Goal: Transaction & Acquisition: Purchase product/service

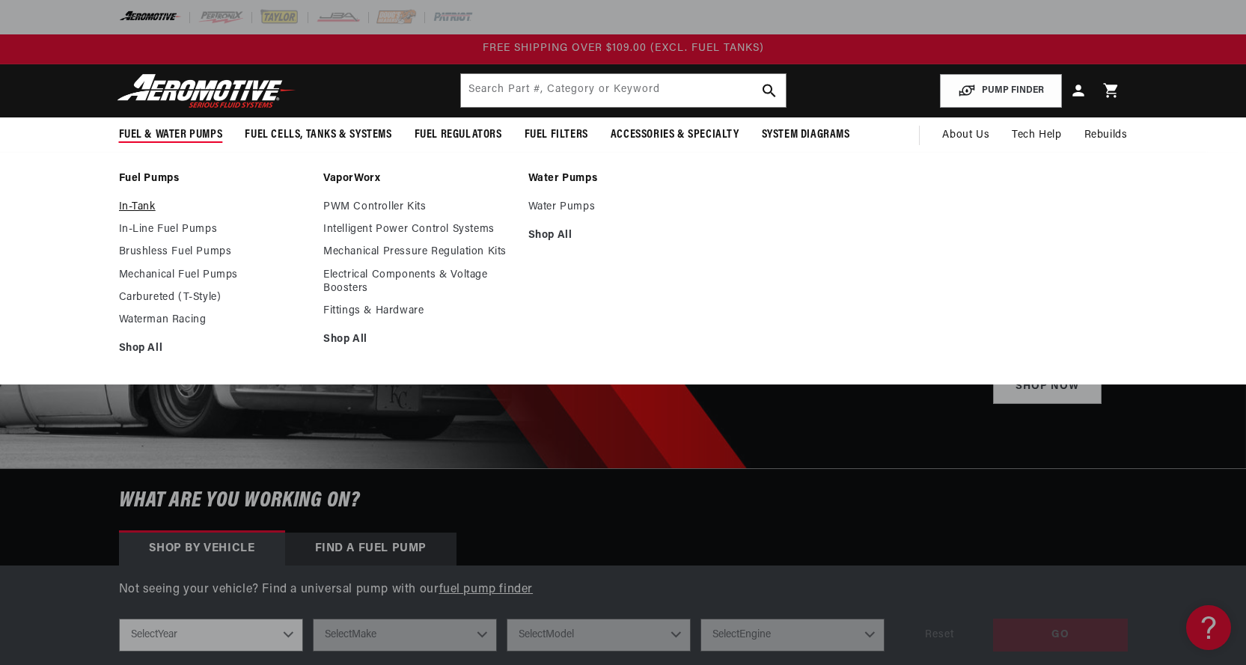
click at [139, 204] on link "In-Tank" at bounding box center [214, 207] width 190 height 13
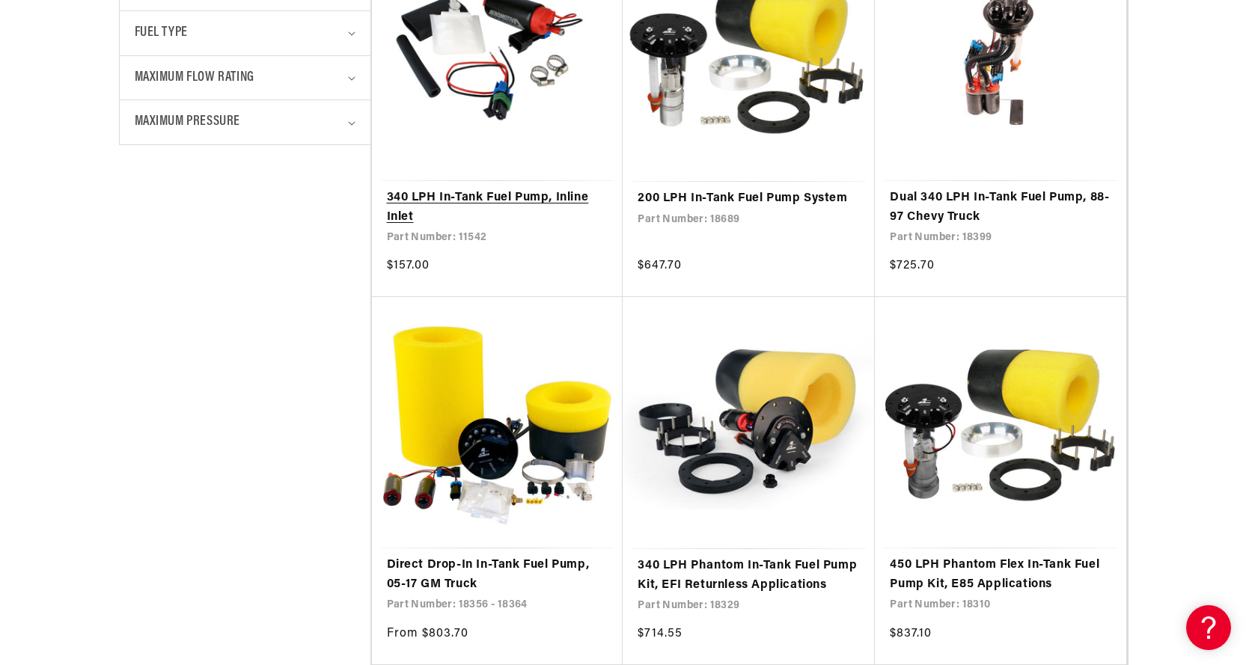
click at [493, 194] on link "340 LPH In-Tank Fuel Pump, Inline Inlet" at bounding box center [497, 208] width 221 height 38
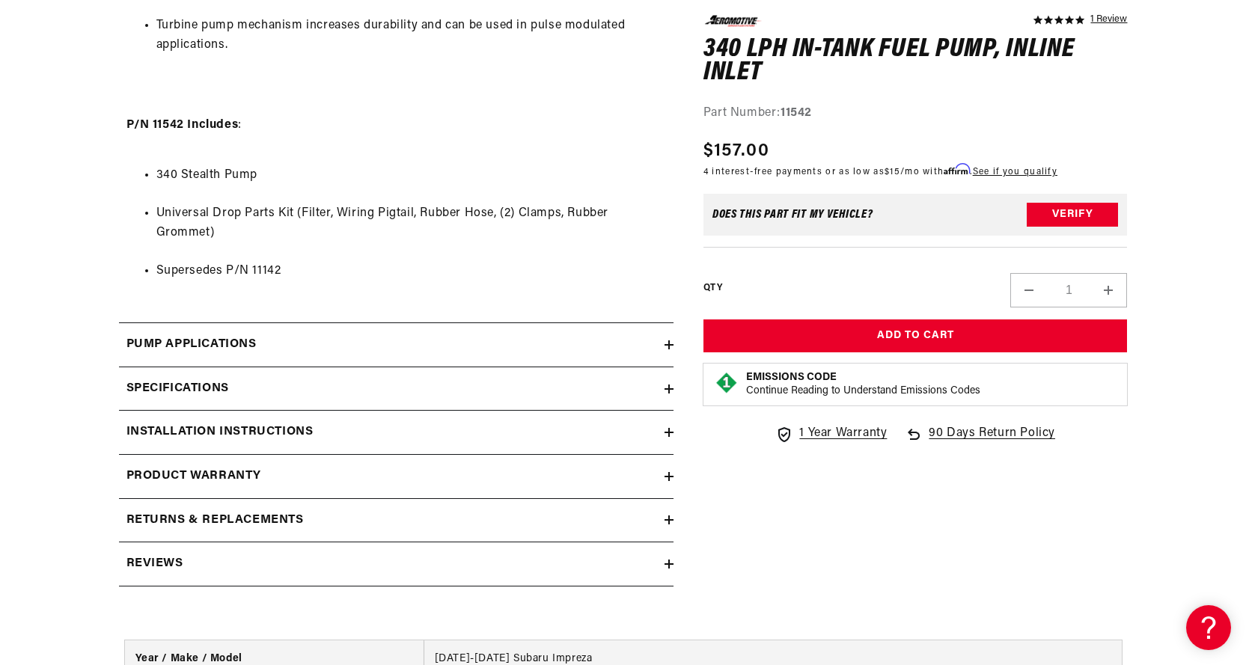
scroll to position [1347, 0]
click at [670, 388] on icon at bounding box center [668, 388] width 9 height 0
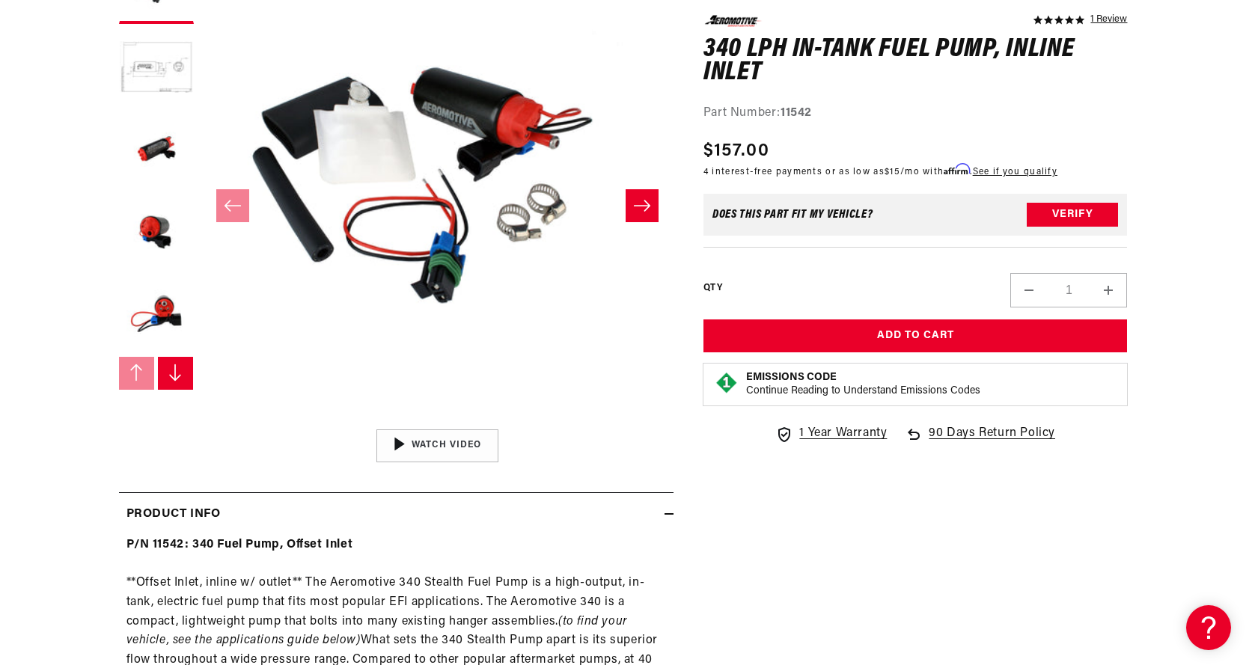
scroll to position [374, 0]
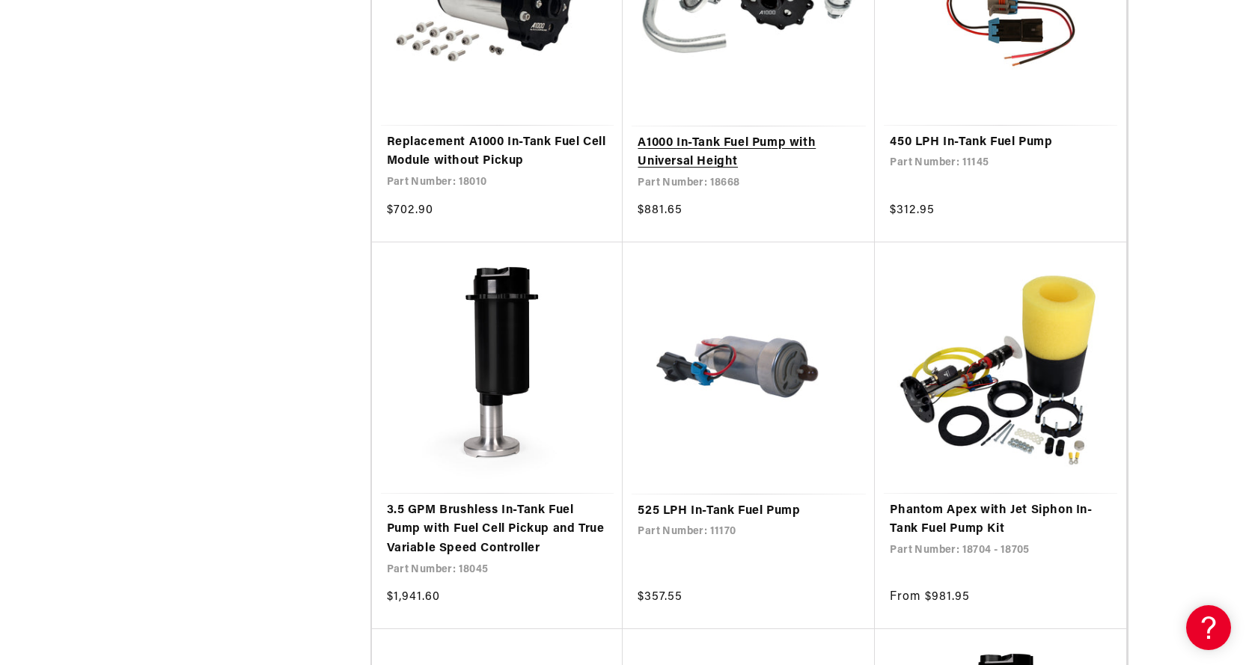
scroll to position [2394, 0]
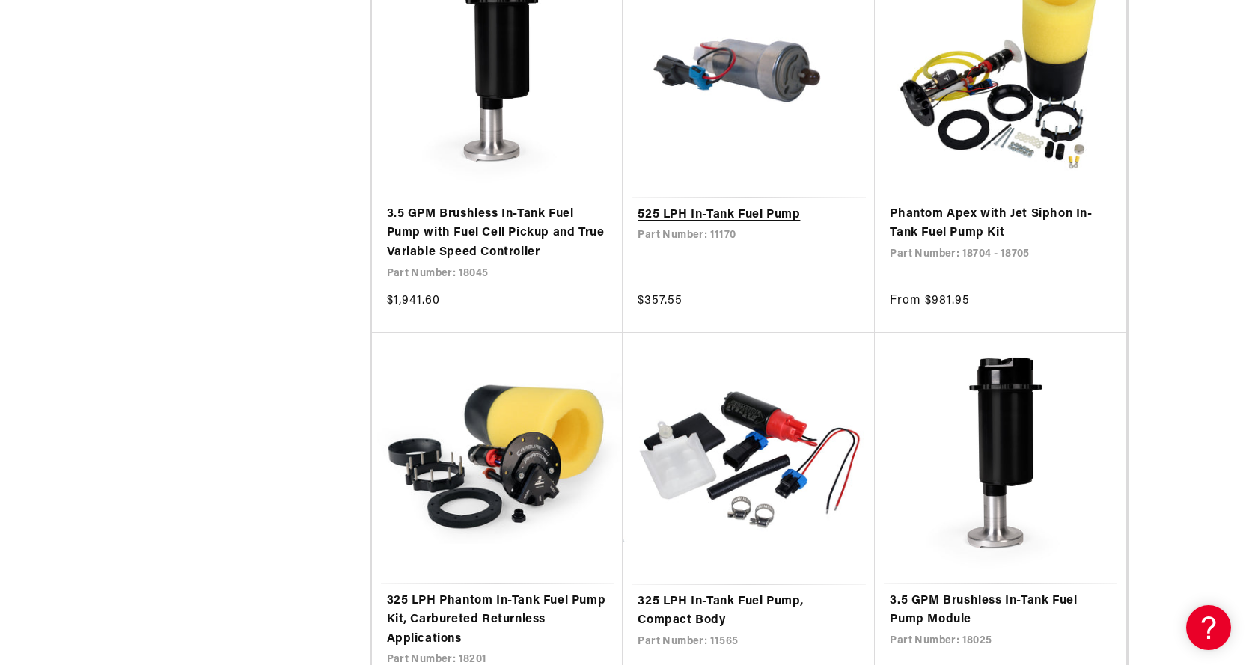
scroll to position [2694, 0]
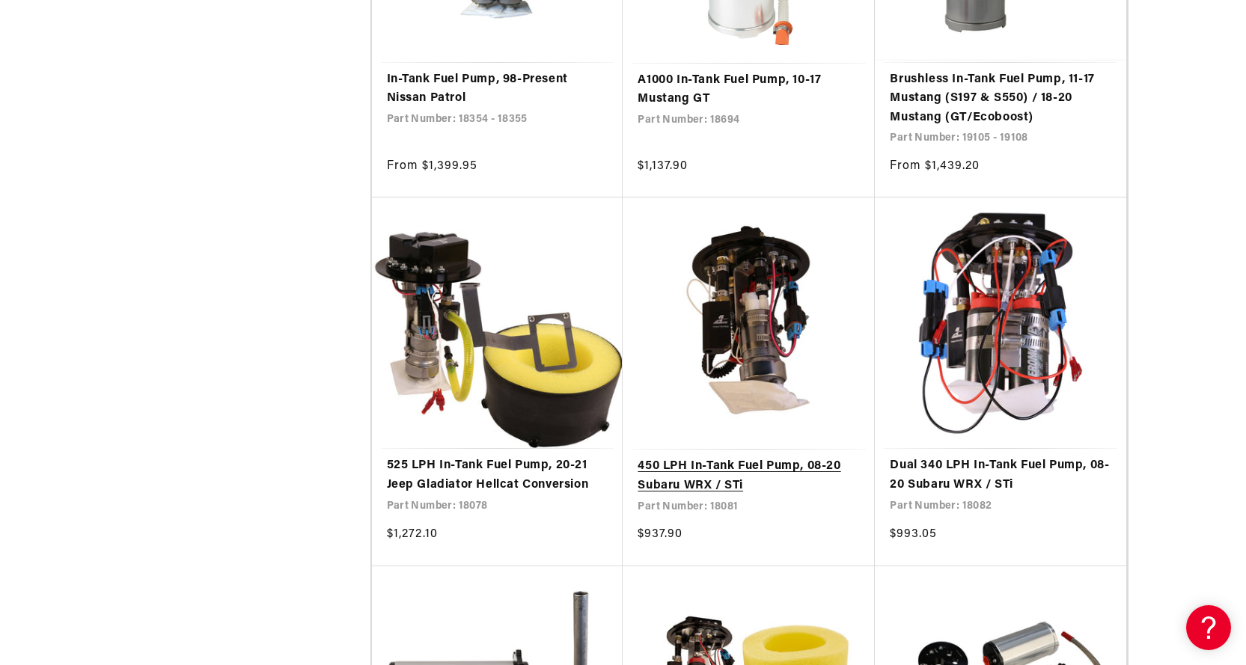
scroll to position [7781, 0]
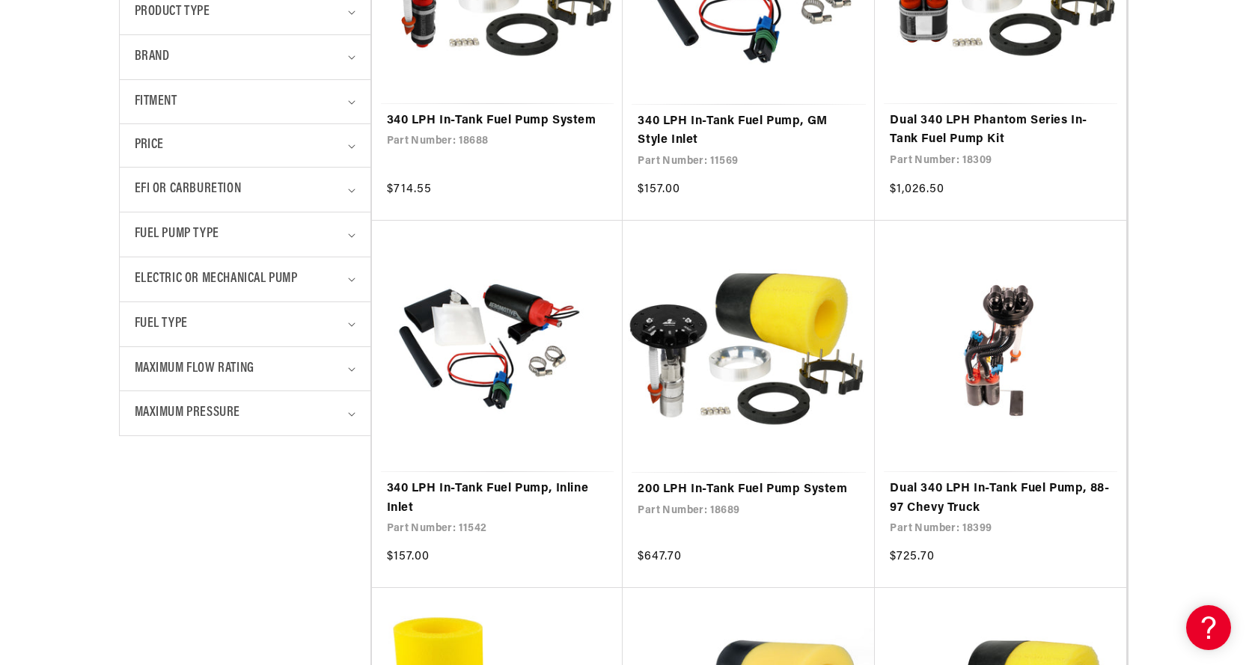
scroll to position [673, 0]
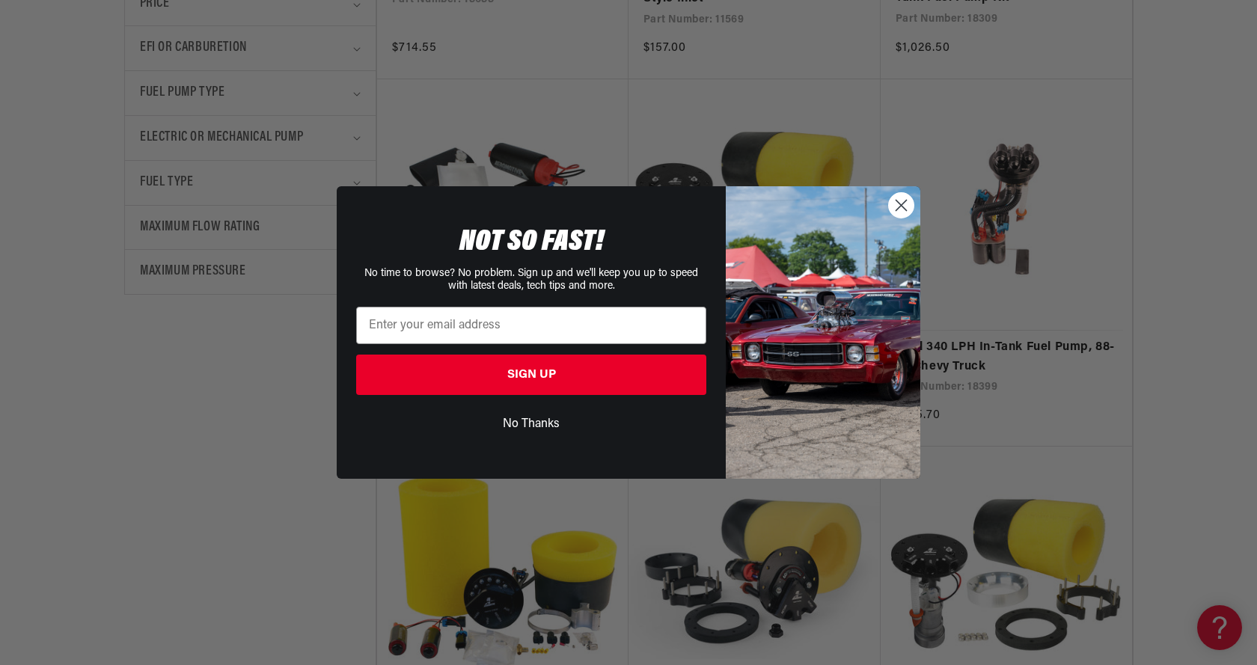
click at [527, 423] on button "No Thanks" at bounding box center [531, 424] width 350 height 28
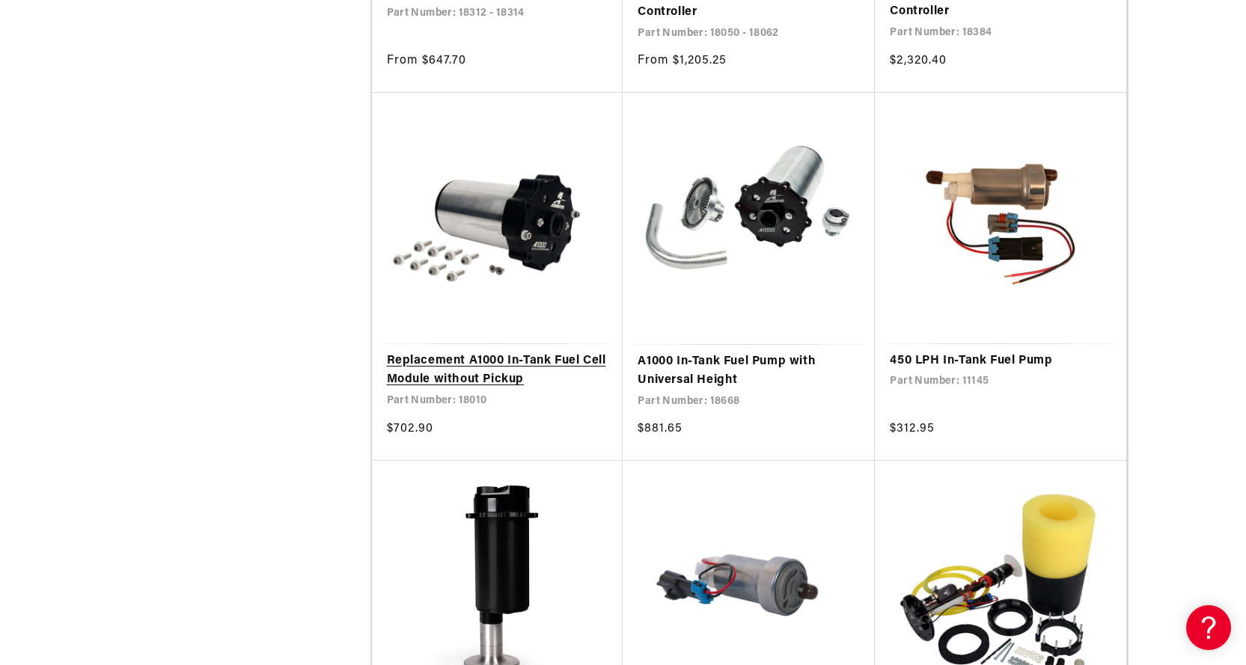
scroll to position [2544, 0]
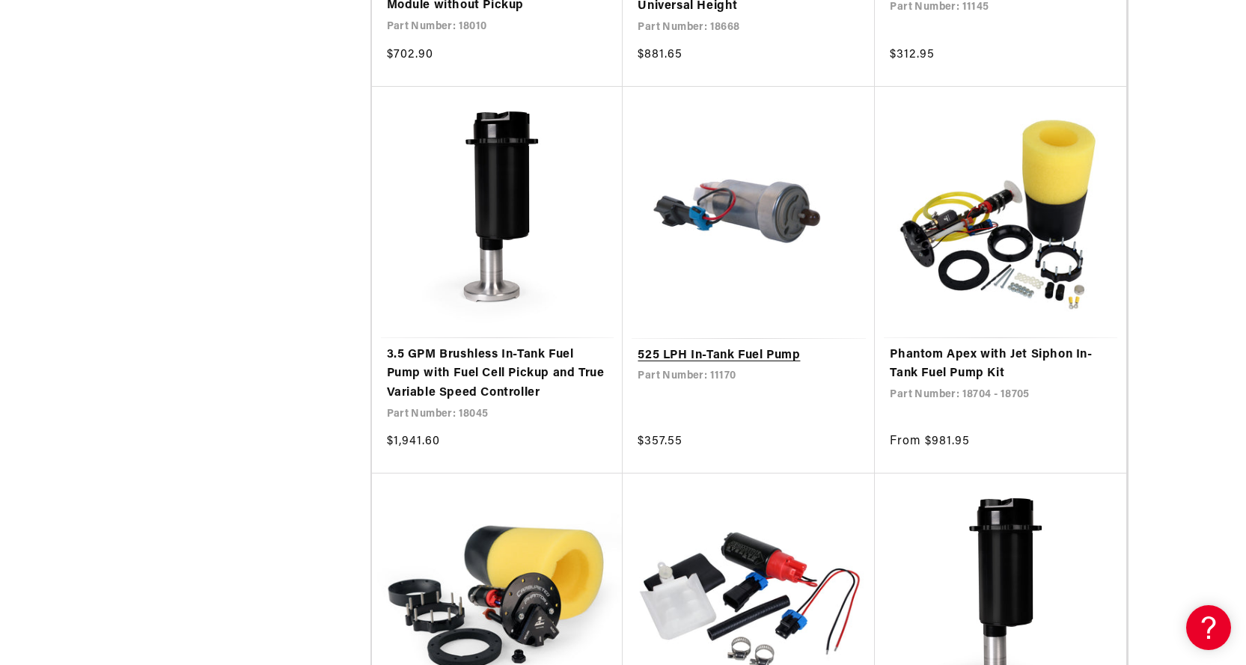
click at [728, 349] on link "525 LPH In-Tank Fuel Pump" at bounding box center [748, 355] width 222 height 19
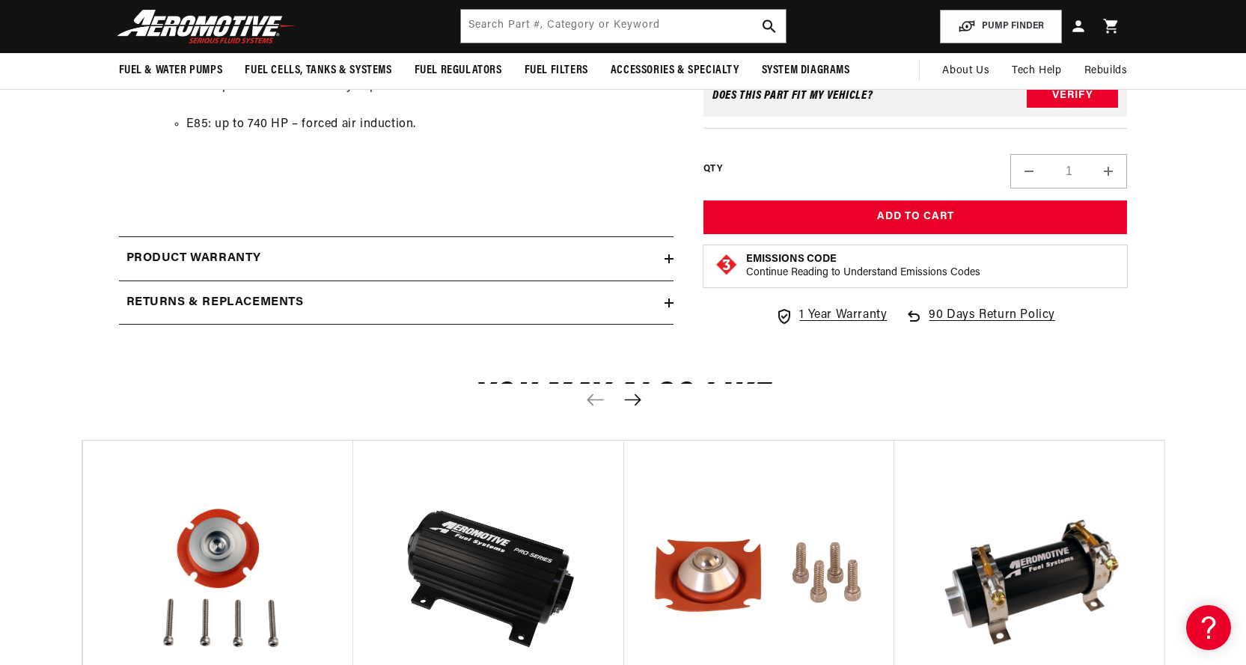
scroll to position [1496, 0]
